Goal: Check status: Check status

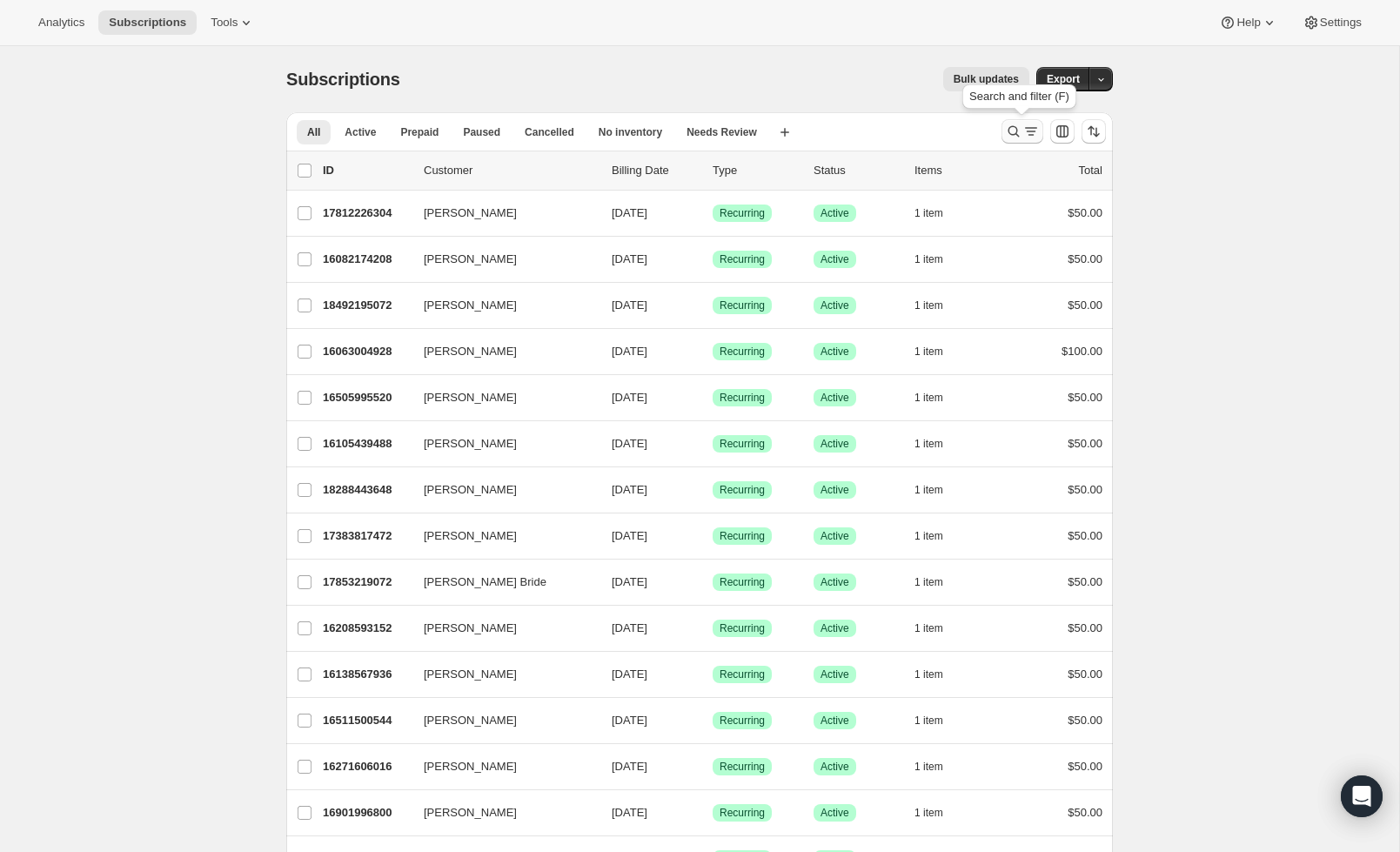
click at [1018, 134] on icon "Search and filter results" at bounding box center [1014, 132] width 18 height 18
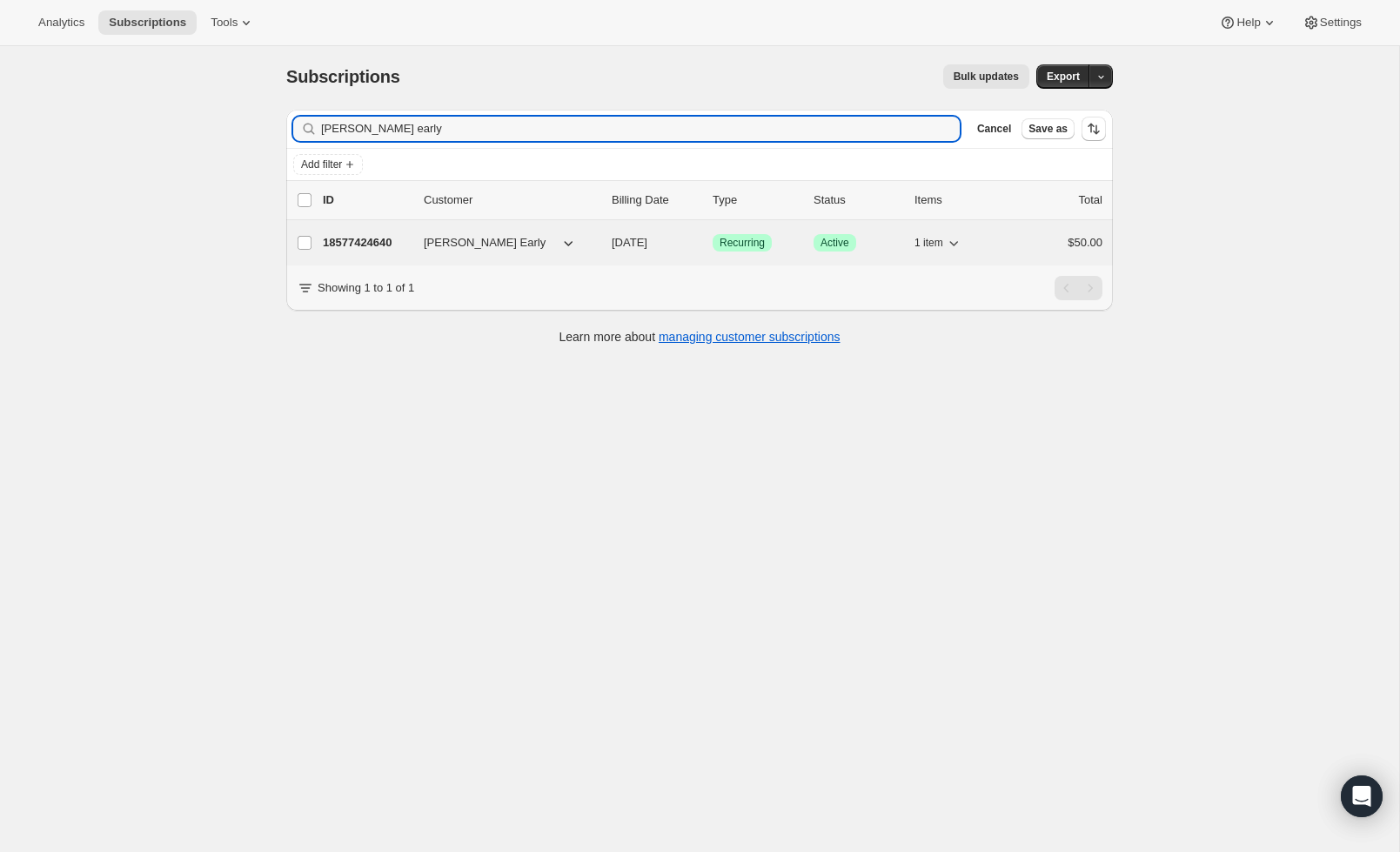
type input "[PERSON_NAME] early"
click at [554, 242] on button "[PERSON_NAME] Early" at bounding box center [501, 241] width 174 height 28
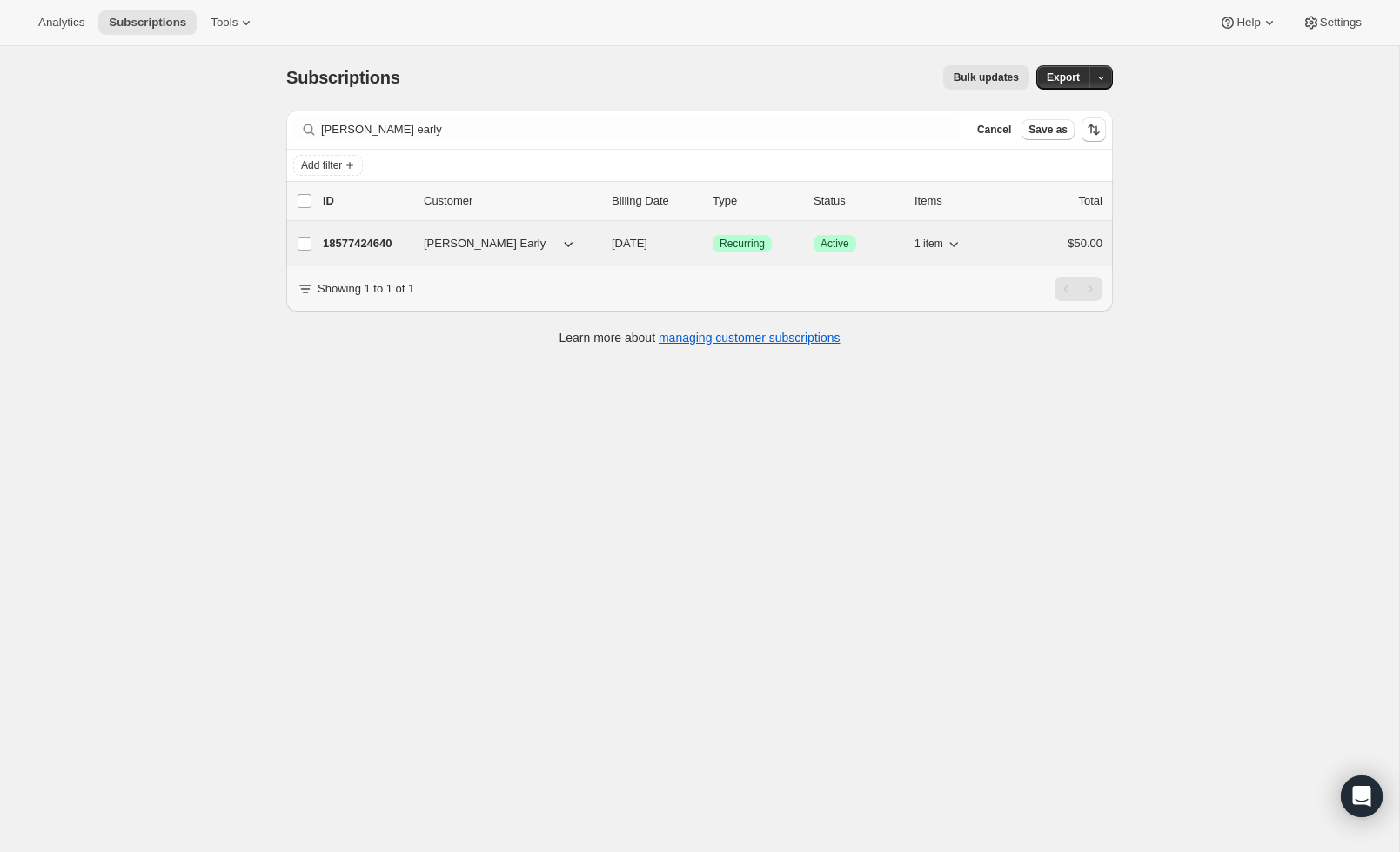
scroll to position [1, 0]
click at [357, 242] on p "18577424640" at bounding box center [366, 244] width 87 height 18
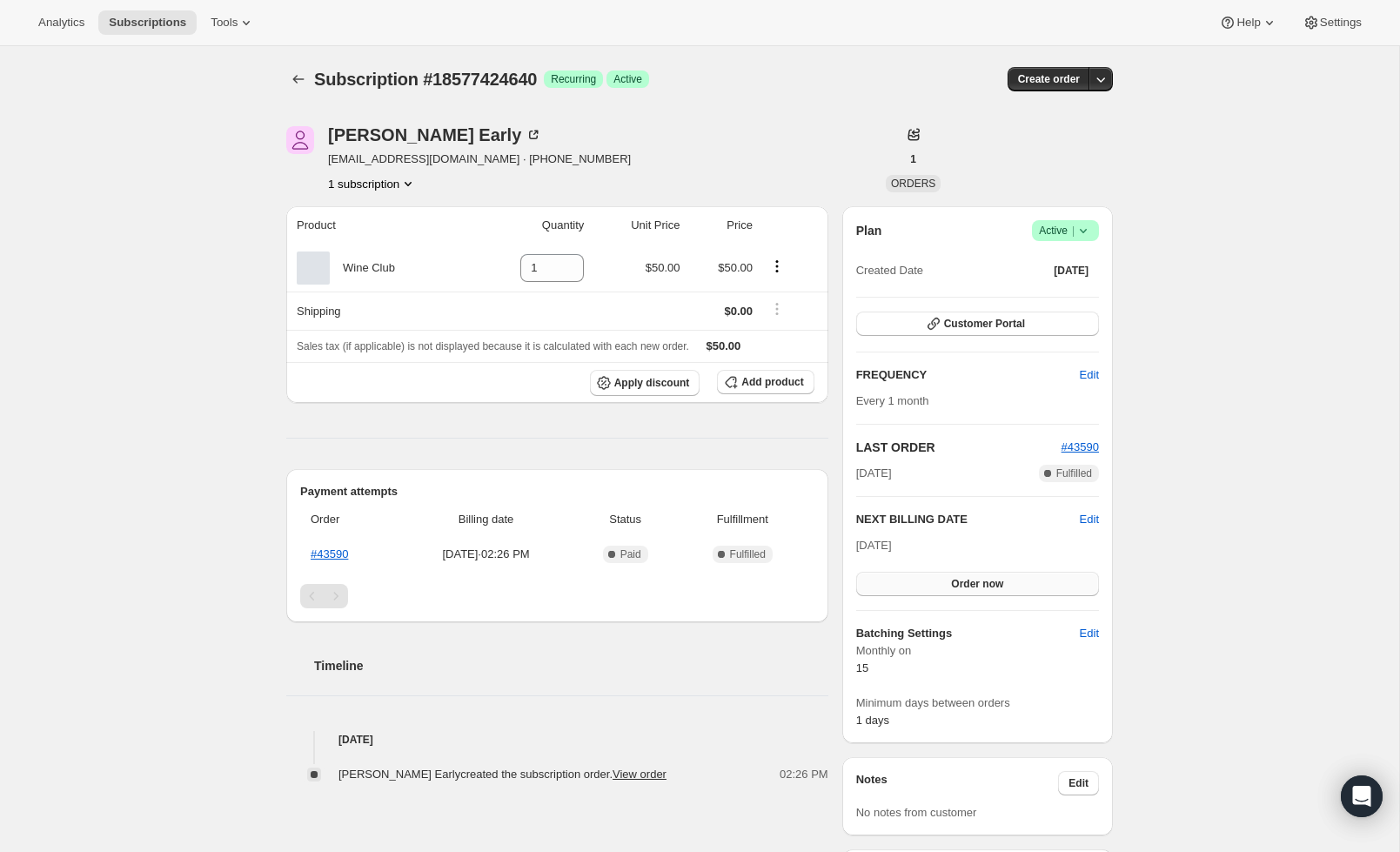
click at [927, 587] on button "Order now" at bounding box center [977, 584] width 242 height 25
click at [930, 587] on button "Click to confirm" at bounding box center [977, 584] width 242 height 25
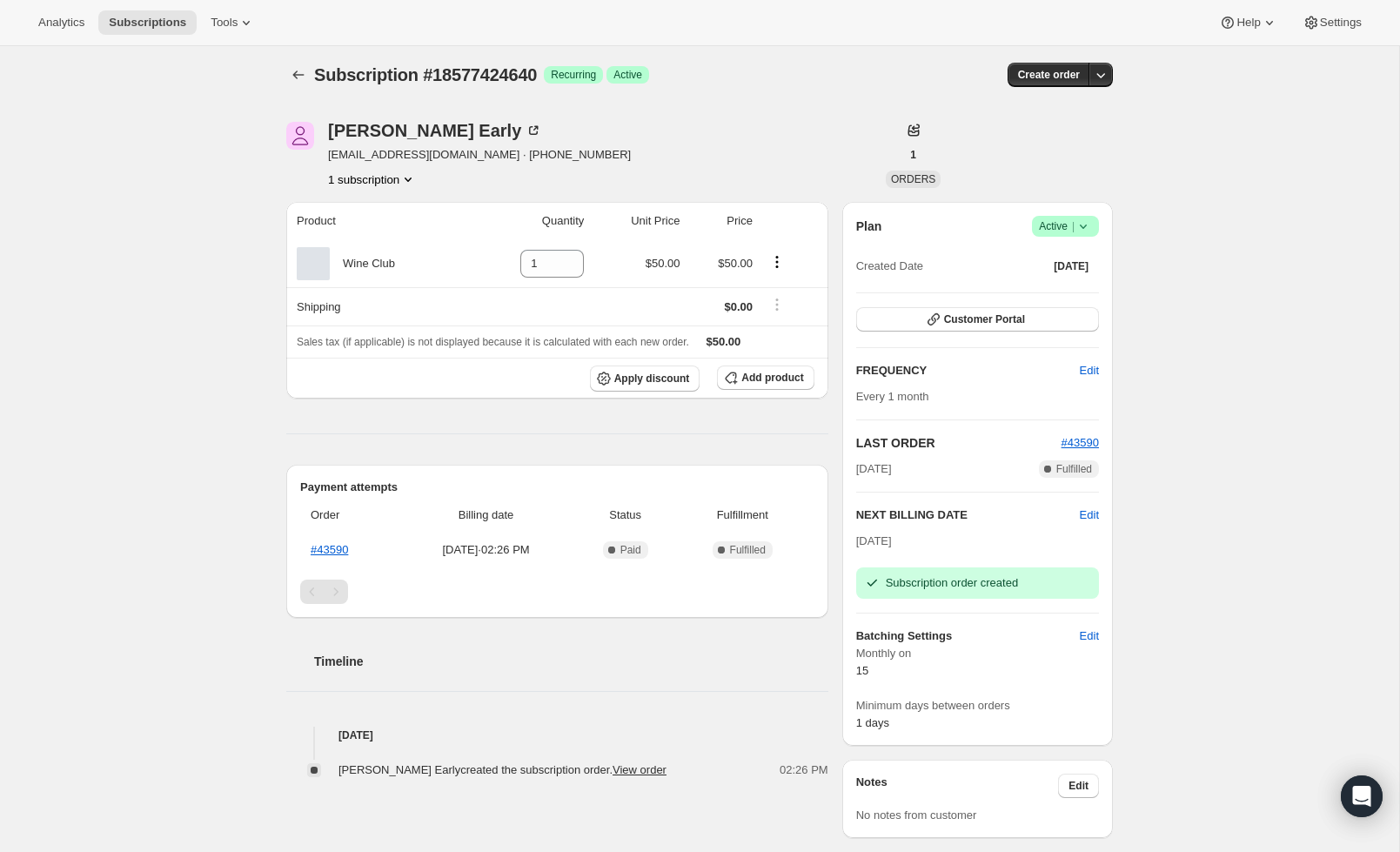
scroll to position [27, 0]
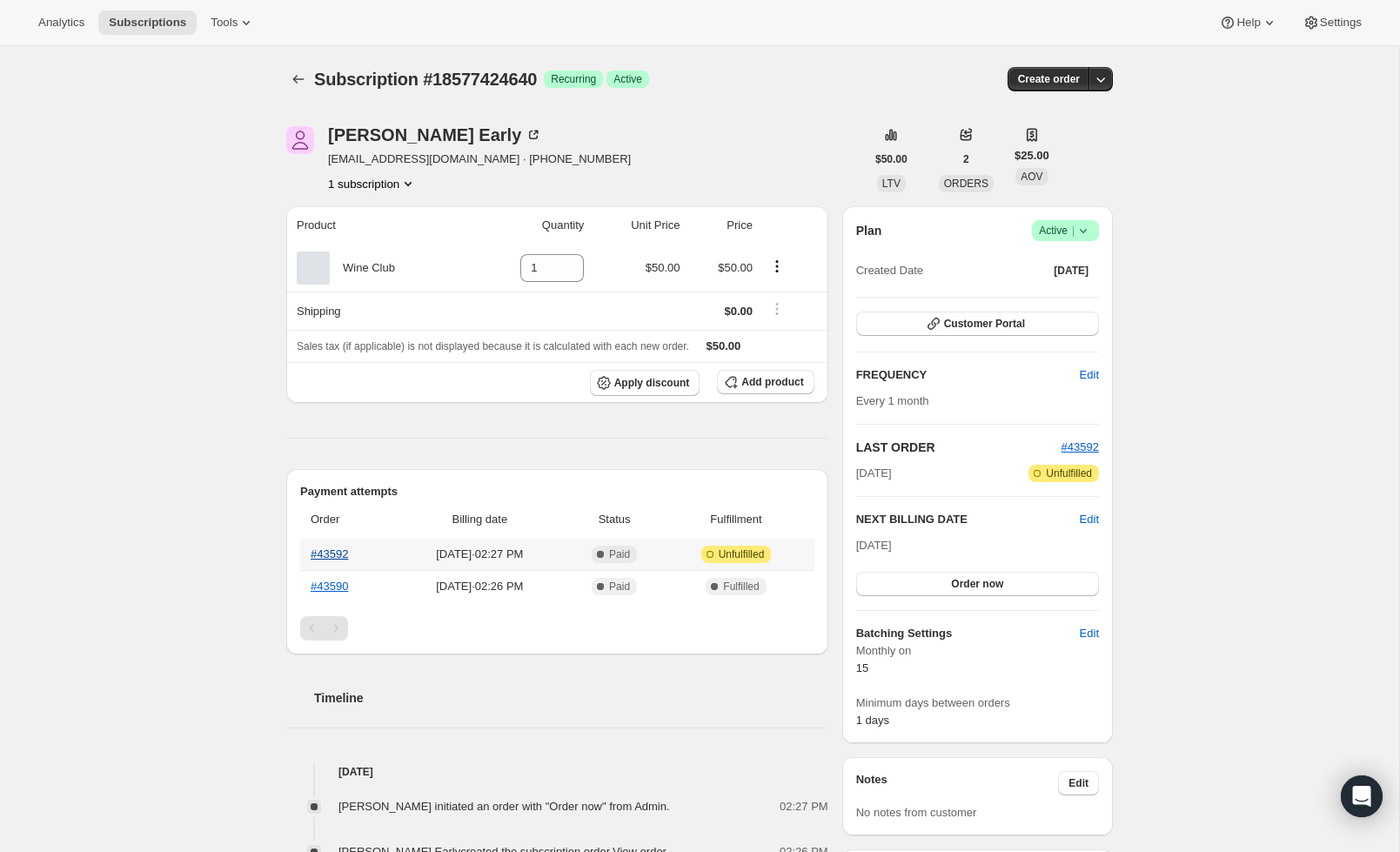
click at [341, 555] on link "#43592" at bounding box center [329, 553] width 38 height 13
